Goal: Task Accomplishment & Management: Manage account settings

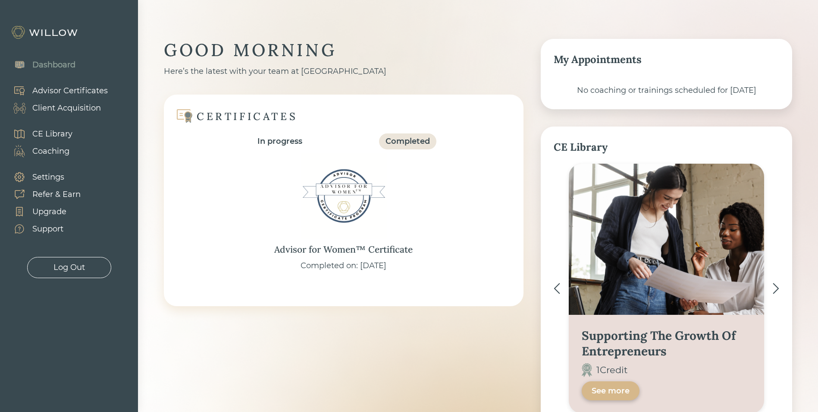
click at [82, 109] on div "Client Acquisition" at bounding box center [66, 108] width 69 height 12
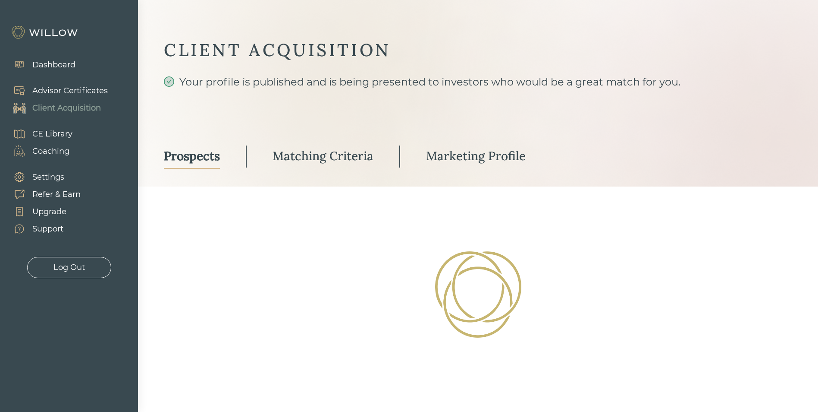
select select "3"
select select "2"
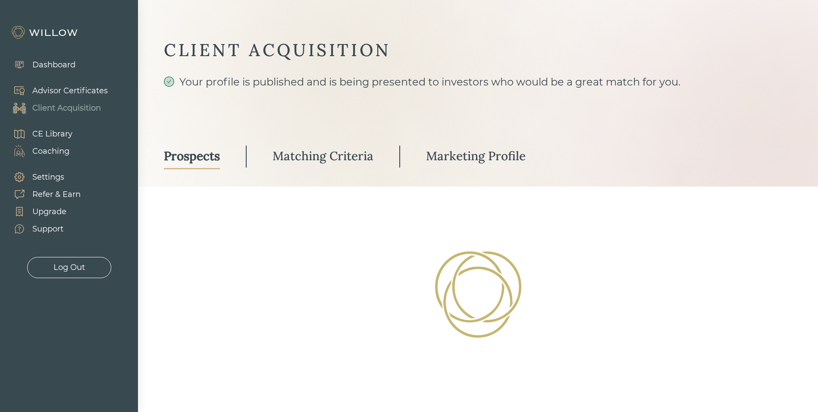
select select "10"
select select "2"
select select "10"
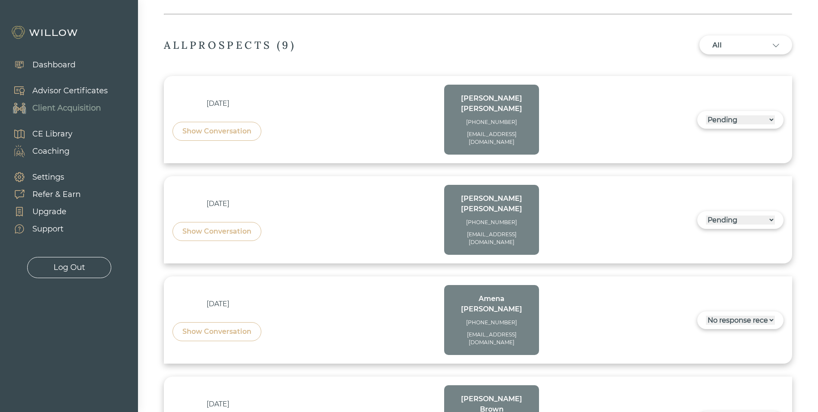
scroll to position [259, 0]
